Goal: Task Accomplishment & Management: Manage account settings

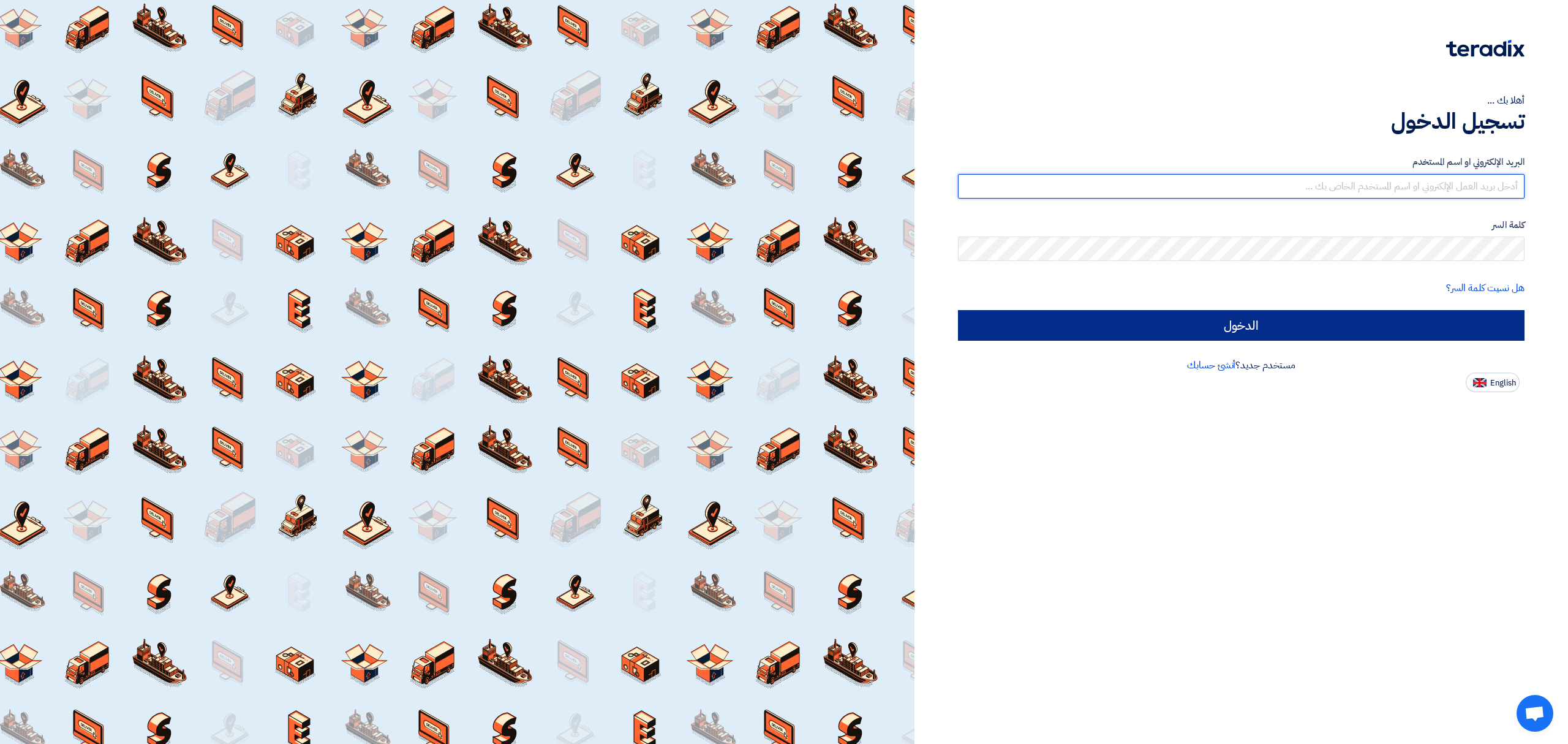
type input "[DOMAIN_NAME][EMAIL_ADDRESS][DOMAIN_NAME]"
click at [1334, 325] on input "الدخول" at bounding box center [1241, 325] width 567 height 30
type input "Sign in"
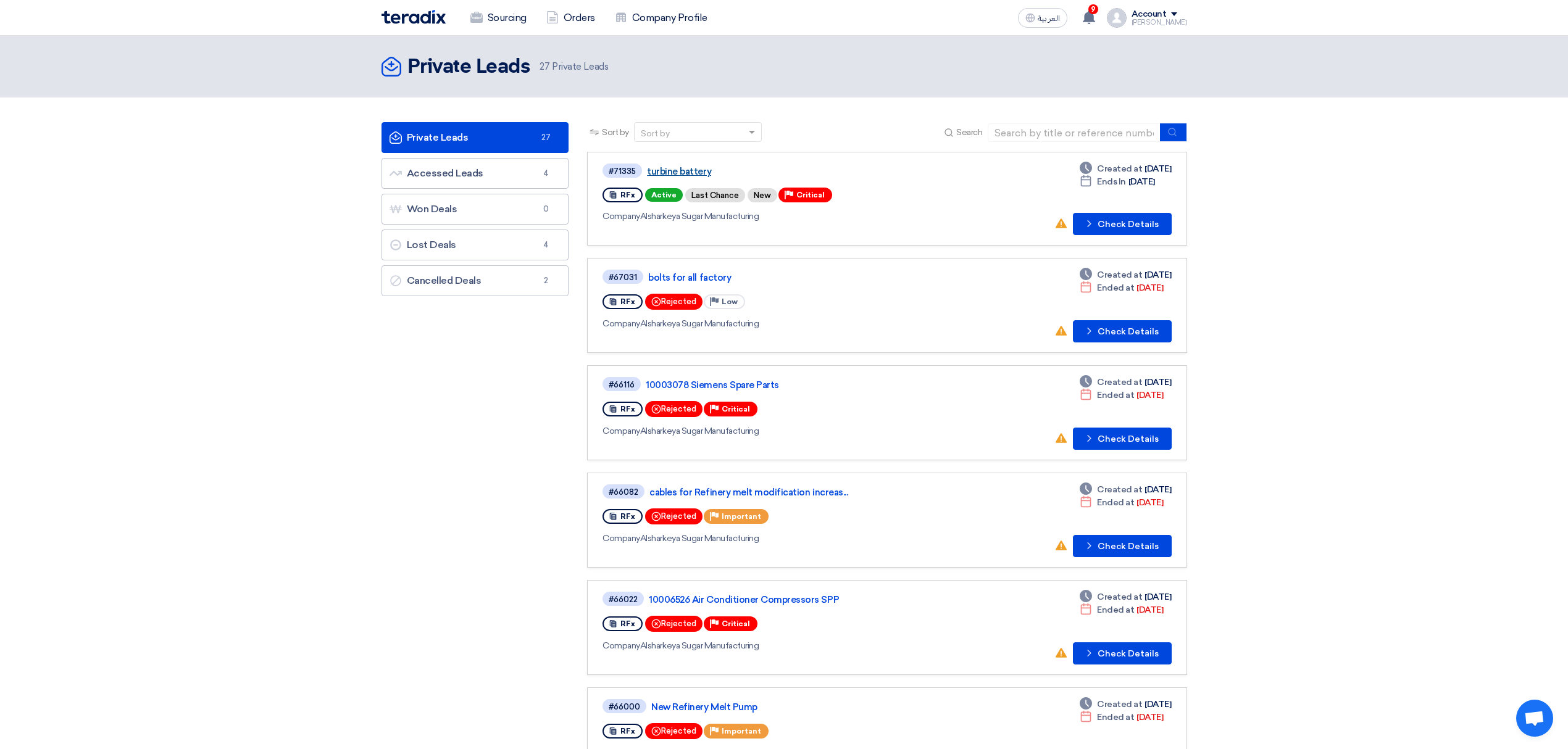
click at [673, 169] on link "turbine battery" at bounding box center [801, 171] width 309 height 11
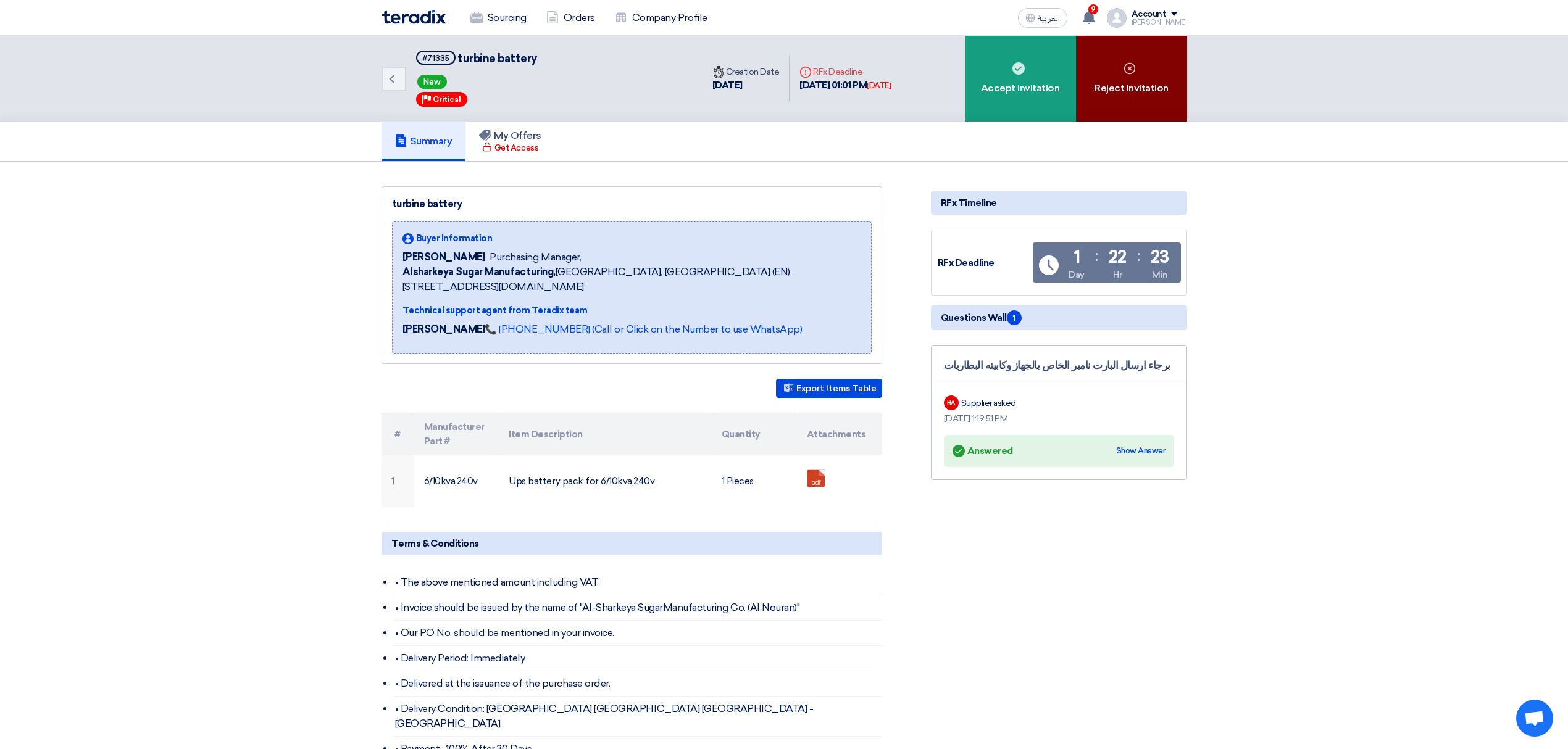
click at [1144, 82] on div "Reject Invitation" at bounding box center [1131, 78] width 111 height 85
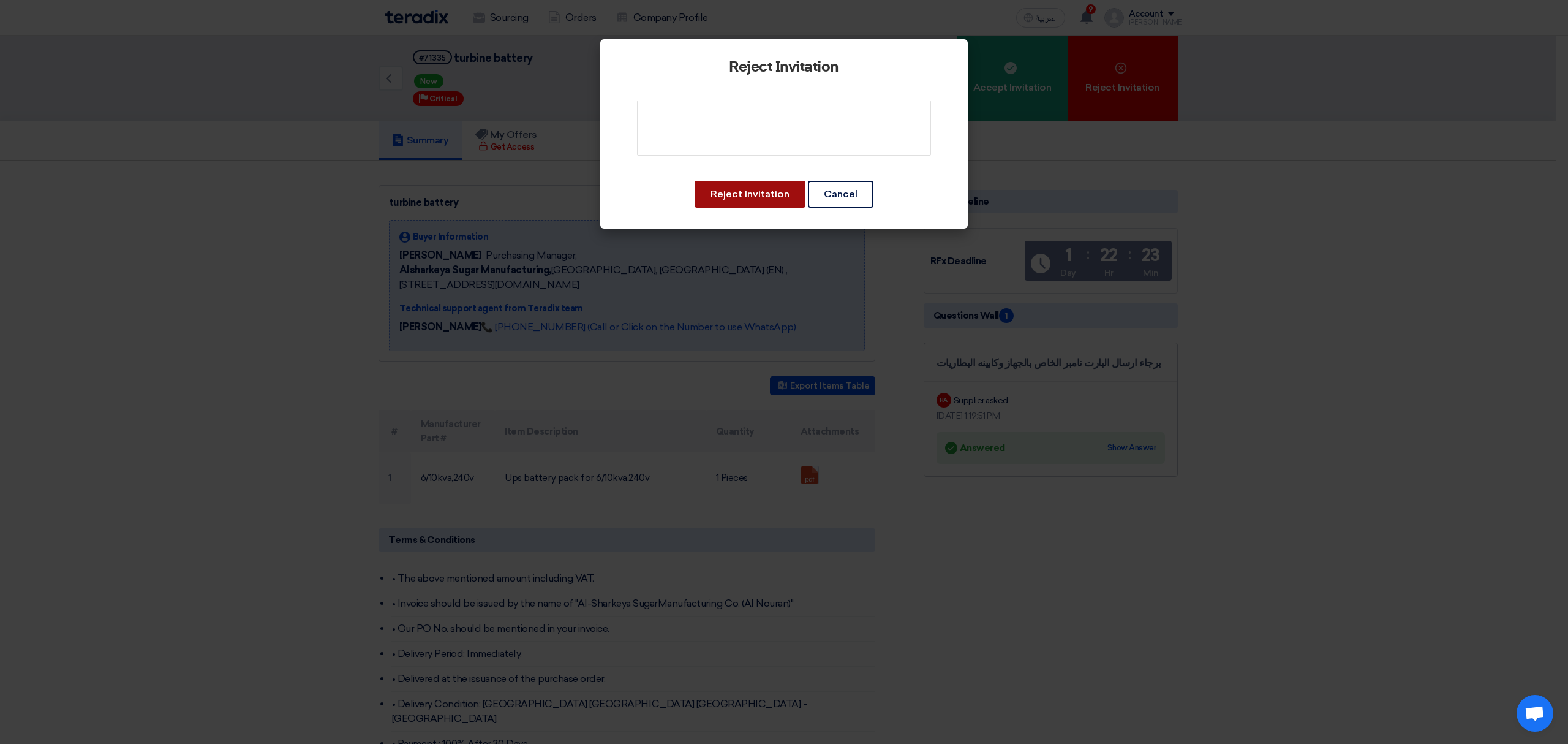
click at [755, 200] on button "Reject Invitation" at bounding box center [750, 194] width 111 height 27
